Goal: Transaction & Acquisition: Subscribe to service/newsletter

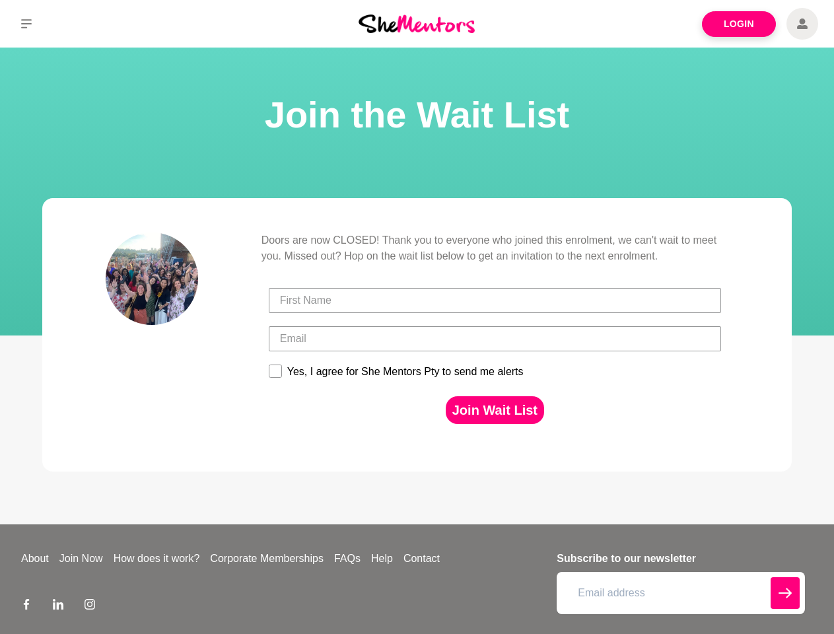
click at [417, 317] on div at bounding box center [495, 300] width 460 height 38
click at [26, 24] on icon at bounding box center [26, 23] width 11 height 9
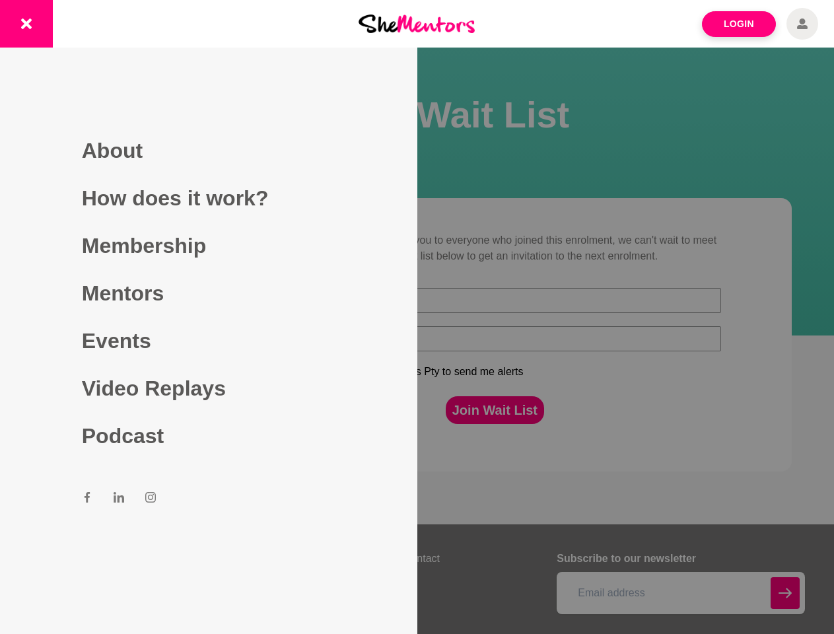
click at [494, 410] on div at bounding box center [417, 317] width 834 height 634
